Goal: Task Accomplishment & Management: Complete application form

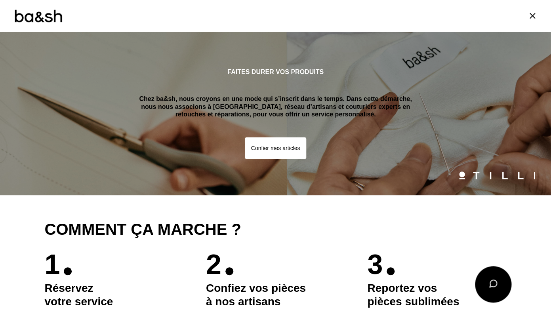
scroll to position [863, 0]
click at [283, 150] on button "Confier mes articles" at bounding box center [276, 147] width 62 height 21
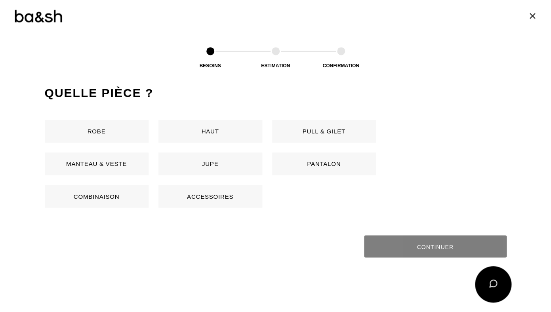
scroll to position [375, 0]
click at [291, 166] on button "Pantalon" at bounding box center [324, 163] width 104 height 23
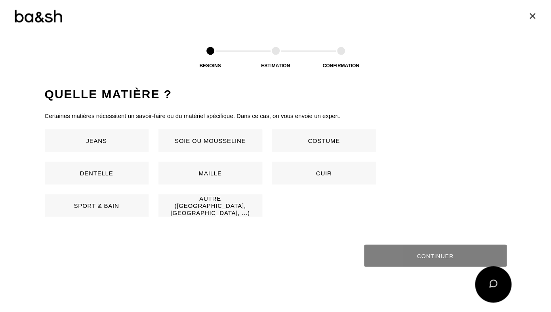
scroll to position [523, 0]
click at [116, 142] on button "Jeans" at bounding box center [97, 140] width 104 height 23
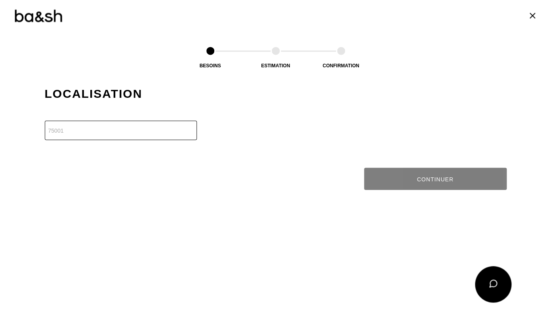
scroll to position [681, 0]
click at [191, 131] on input "-1" at bounding box center [121, 129] width 152 height 19
drag, startPoint x: 66, startPoint y: 132, endPoint x: 29, endPoint y: 124, distance: 38.1
click at [45, 124] on input "-1" at bounding box center [121, 129] width 152 height 19
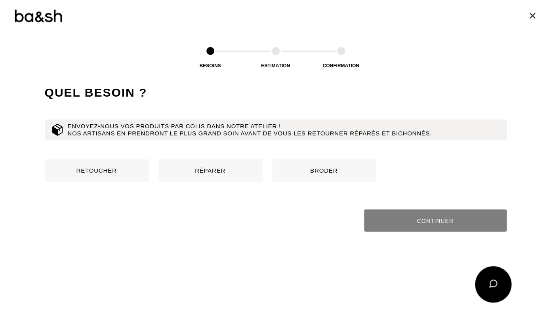
scroll to position [762, 0]
type input "45200"
click at [106, 171] on button "Retoucher" at bounding box center [97, 169] width 104 height 23
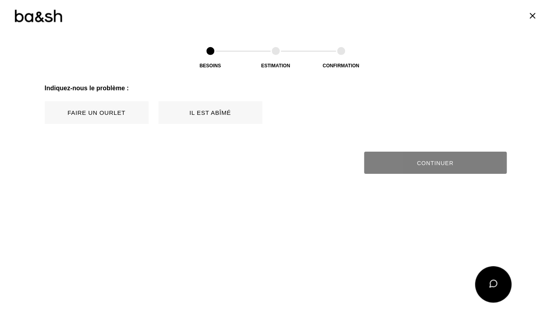
scroll to position [884, 0]
click at [109, 110] on button "Faire un ourlet" at bounding box center [97, 112] width 104 height 23
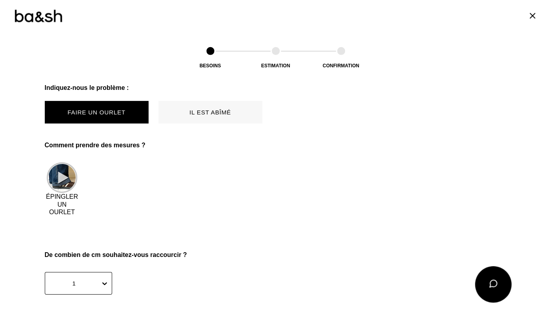
click at [59, 179] on img at bounding box center [62, 177] width 30 height 30
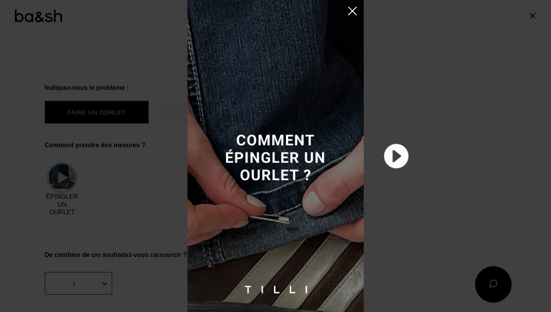
click at [395, 162] on img at bounding box center [395, 155] width 29 height 29
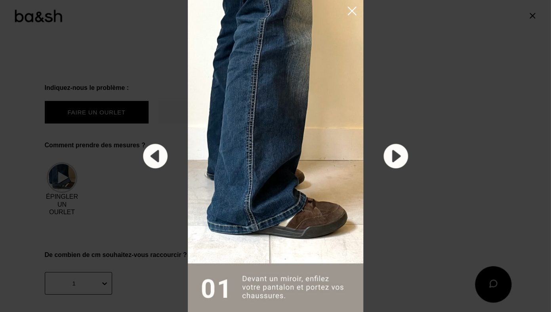
click at [395, 162] on img at bounding box center [395, 155] width 29 height 29
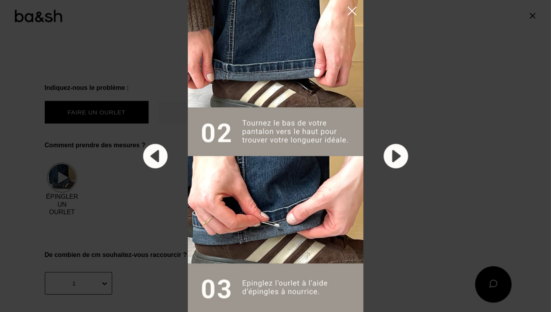
click at [395, 159] on img at bounding box center [395, 155] width 29 height 29
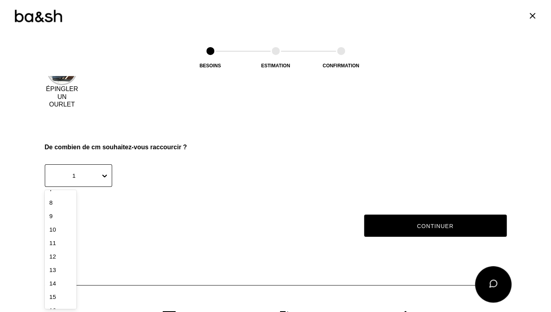
scroll to position [88, 0]
click at [57, 269] on div "13" at bounding box center [61, 272] width 32 height 13
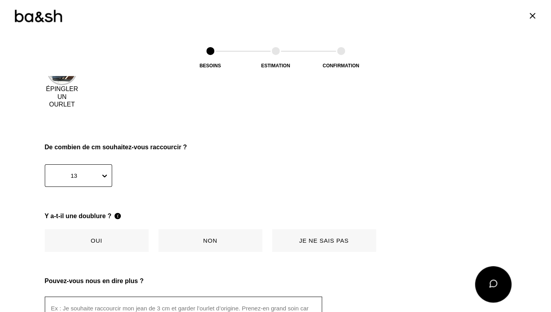
click at [219, 241] on button "Non" at bounding box center [210, 240] width 104 height 23
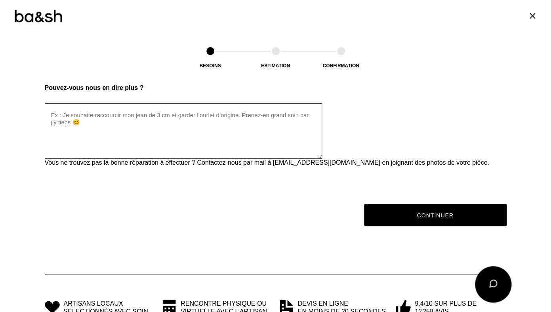
scroll to position [1185, 0]
drag, startPoint x: 96, startPoint y: 129, endPoint x: 69, endPoint y: 119, distance: 29.1
click at [69, 119] on textarea at bounding box center [183, 130] width 277 height 55
drag, startPoint x: 86, startPoint y: 121, endPoint x: 70, endPoint y: 120, distance: 16.3
click at [70, 120] on textarea at bounding box center [183, 130] width 277 height 55
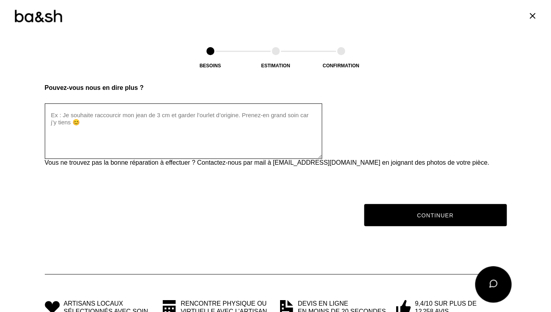
drag, startPoint x: 63, startPoint y: 114, endPoint x: 68, endPoint y: 116, distance: 4.8
click at [68, 116] on textarea at bounding box center [183, 130] width 277 height 55
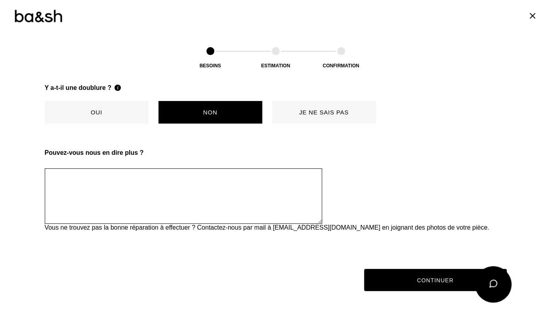
scroll to position [1120, 0]
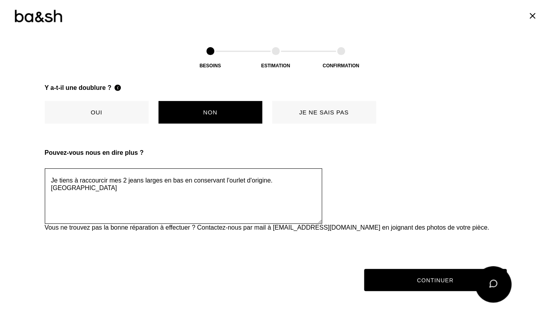
click at [51, 187] on textarea "Je tiens à raccourcir mes 2 jeans larges en bas en conservant l'ourlet d'origin…" at bounding box center [183, 195] width 277 height 55
click at [50, 184] on textarea "Je tiens à raccourcir mes 2 jeans larges en bas en conservant l'ourlet d'origin…" at bounding box center [183, 195] width 277 height 55
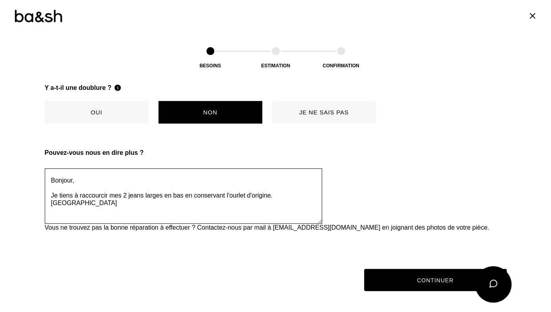
click at [51, 187] on textarea "Bonjour, Je tiens à raccourcir mes 2 jeans larges en bas en conservant l'ourlet…" at bounding box center [183, 195] width 277 height 55
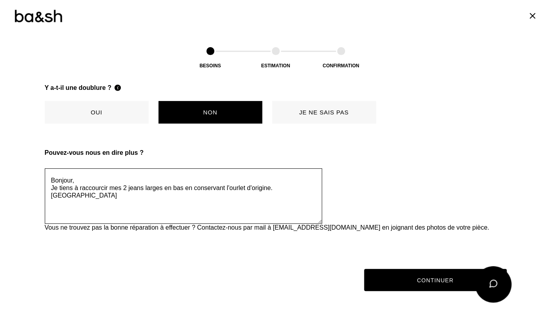
click at [270, 189] on textarea "Bonjour, Je tiens à raccourcir mes 2 jeans larges en bas en conservant l'ourlet…" at bounding box center [183, 195] width 277 height 55
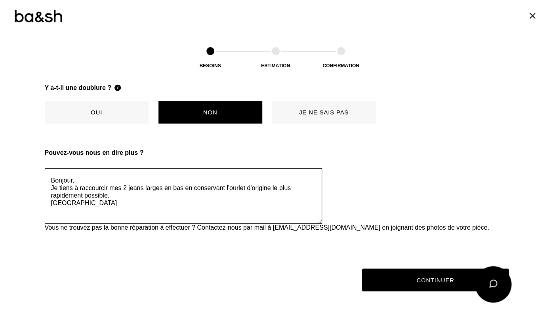
type textarea "Bonjour, Je tiens à raccourcir mes 2 jeans larges en bas en conservant l'ourlet…"
click at [430, 282] on button "Continuer" at bounding box center [435, 280] width 147 height 23
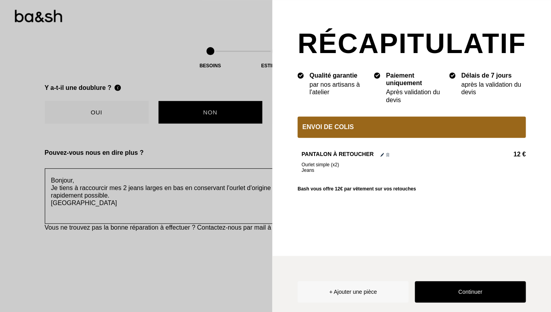
click at [364, 293] on button "+ Ajouter une pièce" at bounding box center [352, 291] width 111 height 21
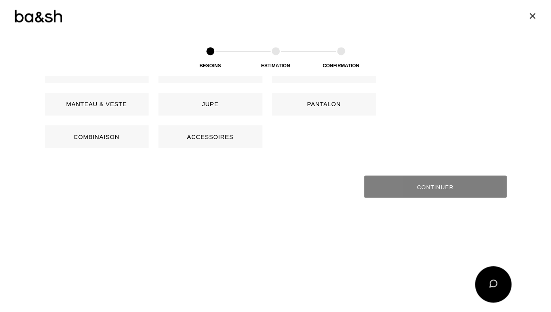
click at [310, 102] on button "Pantalon" at bounding box center [324, 104] width 104 height 23
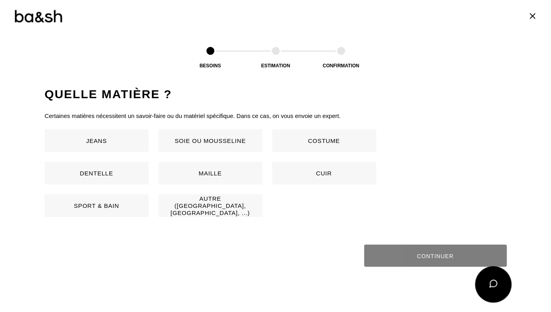
scroll to position [523, 0]
click at [103, 145] on button "Jeans" at bounding box center [97, 140] width 104 height 23
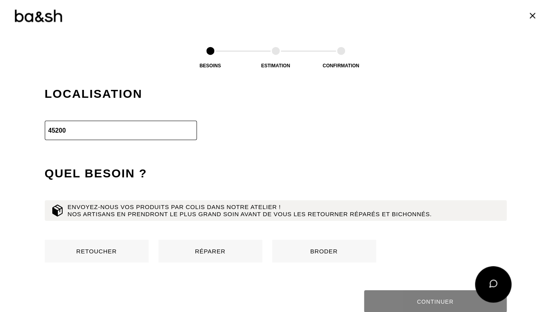
scroll to position [681, 0]
click at [115, 253] on button "Retoucher" at bounding box center [97, 251] width 104 height 23
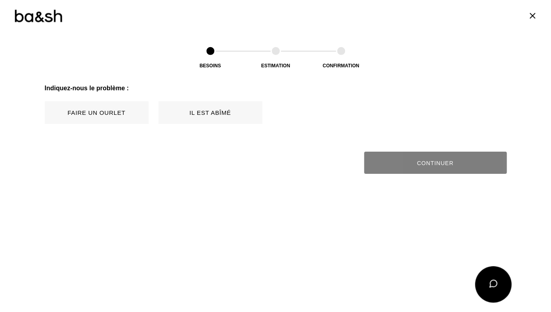
scroll to position [884, 0]
click at [122, 110] on button "Faire un ourlet" at bounding box center [97, 112] width 104 height 23
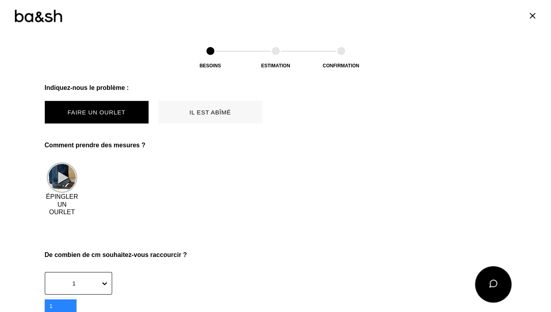
scroll to position [992, 0]
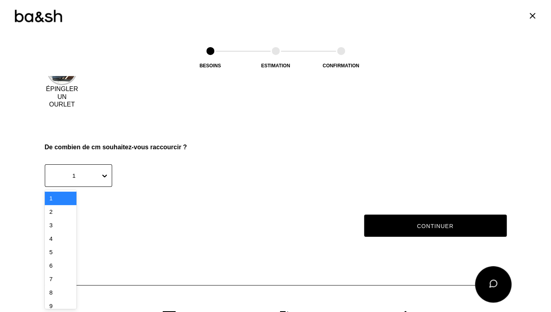
click at [59, 267] on div "13" at bounding box center [61, 263] width 32 height 13
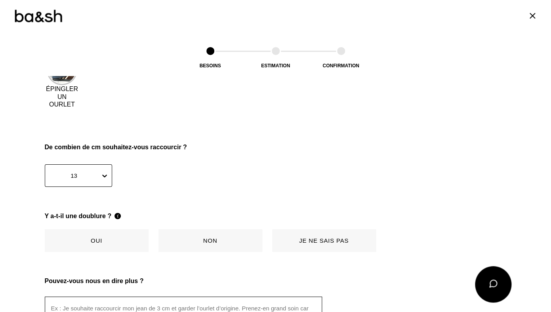
click at [210, 240] on button "Non" at bounding box center [210, 240] width 104 height 23
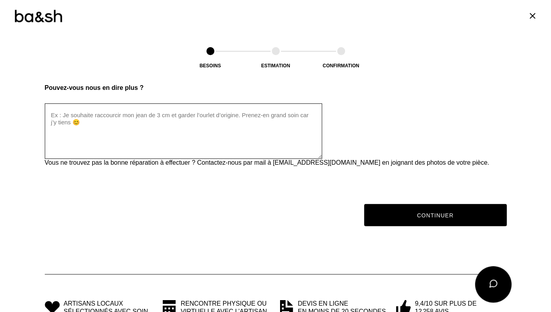
scroll to position [1185, 0]
click at [426, 219] on button "Continuer" at bounding box center [435, 215] width 147 height 23
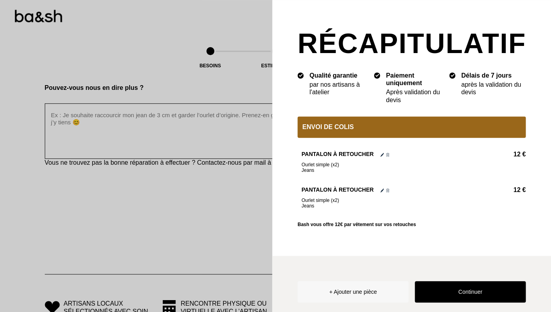
click at [432, 291] on button "Continuer" at bounding box center [470, 291] width 111 height 21
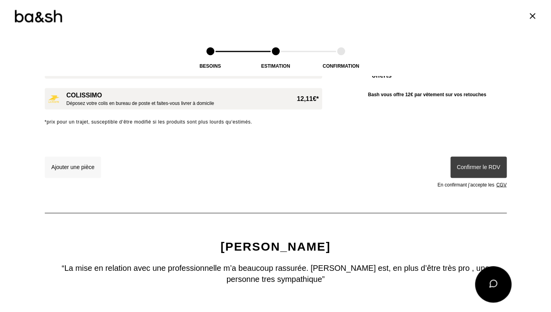
scroll to position [0, 0]
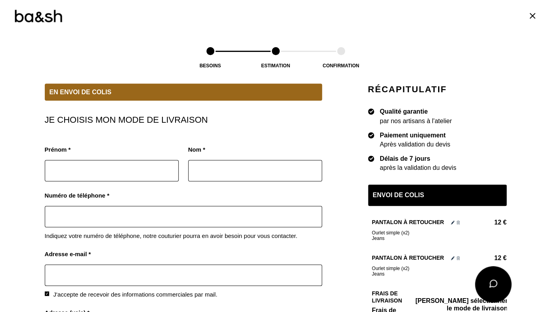
scroll to position [107, 0]
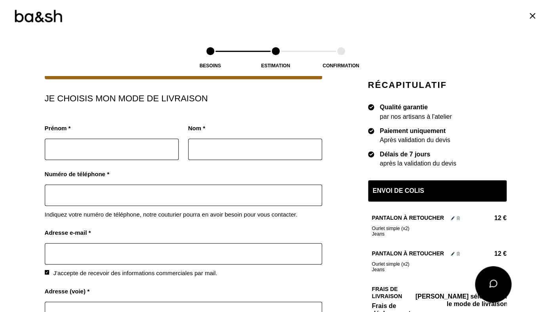
click at [94, 152] on input "text" at bounding box center [112, 149] width 134 height 21
type input "Nancy"
click at [240, 143] on input "text" at bounding box center [255, 149] width 134 height 21
type input "GAUCHER LEBEAU"
click at [160, 194] on input "text" at bounding box center [183, 195] width 277 height 21
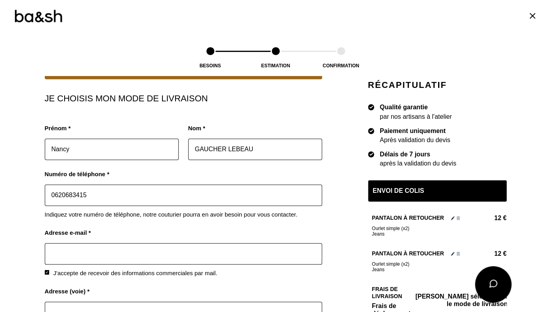
type input "0620683415"
click at [99, 252] on input "text" at bounding box center [183, 253] width 277 height 21
type input "[EMAIL_ADDRESS][DOMAIN_NAME]"
click at [98, 302] on input "text" at bounding box center [183, 312] width 277 height 21
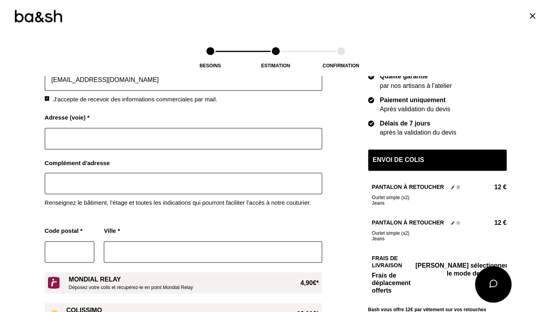
scroll to position [280, 0]
type input "[STREET_ADDRESS]"
click at [114, 186] on input "text" at bounding box center [183, 183] width 277 height 21
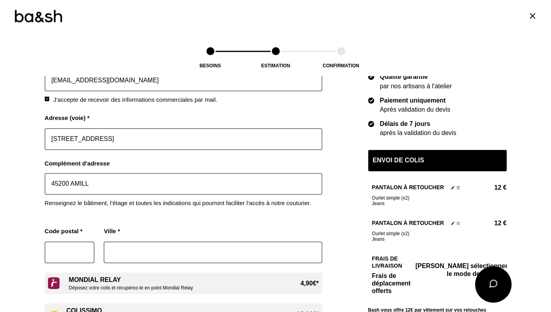
type input "45200 AMILLY"
drag, startPoint x: 119, startPoint y: 188, endPoint x: 29, endPoint y: 172, distance: 91.2
click at [45, 173] on input "45200 AMILLY" at bounding box center [183, 183] width 277 height 21
click at [55, 251] on input "text" at bounding box center [70, 252] width 50 height 21
type input "45200"
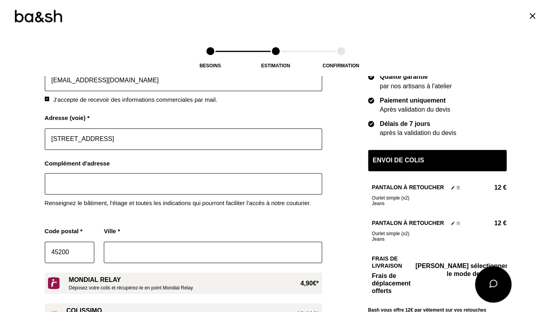
click at [133, 251] on input "text" at bounding box center [213, 252] width 218 height 21
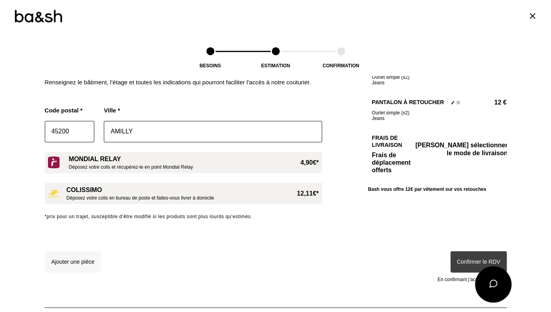
scroll to position [403, 0]
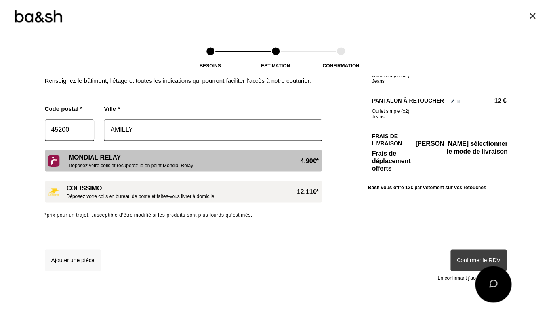
type input "AMILLY"
click at [236, 160] on div "Mondial Relay Déposez votre colis et récupérez-le en point Mondial Relay 4,90€ *" at bounding box center [194, 160] width 250 height 15
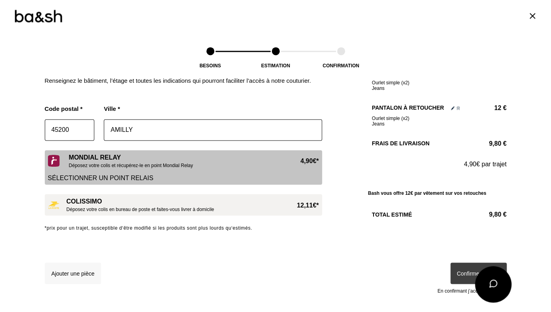
click at [129, 178] on p "Sélectionner un point relais" at bounding box center [183, 178] width 271 height 8
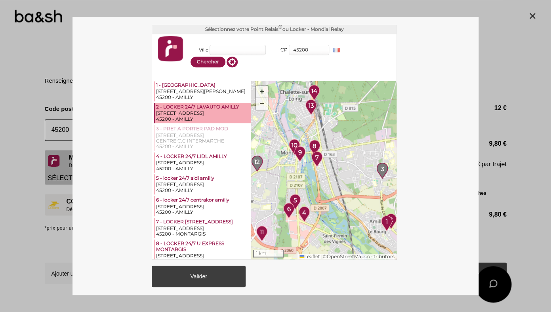
click at [208, 114] on div "[STREET_ADDRESS]" at bounding box center [203, 113] width 94 height 6
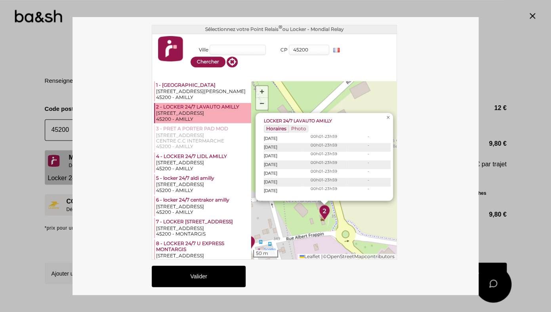
click at [196, 275] on button "Valider" at bounding box center [199, 276] width 94 height 21
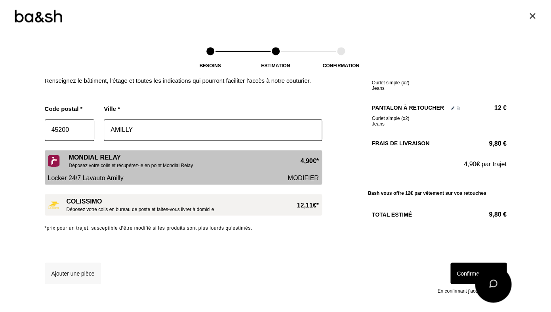
click at [459, 275] on button "Confirmer le RDV" at bounding box center [478, 273] width 56 height 21
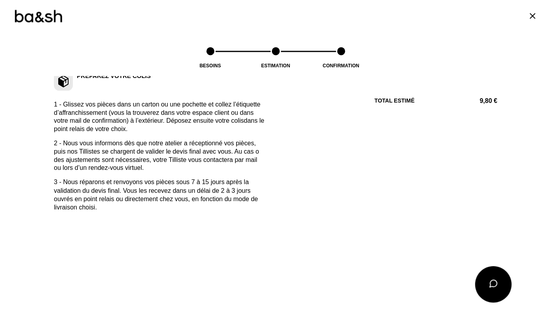
scroll to position [362, 0]
